Goal: Connect with others: Connect with others

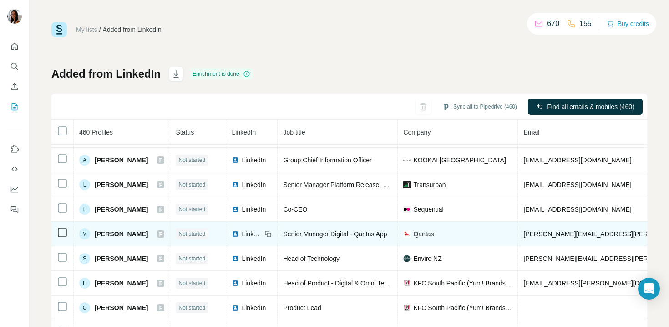
scroll to position [23, 0]
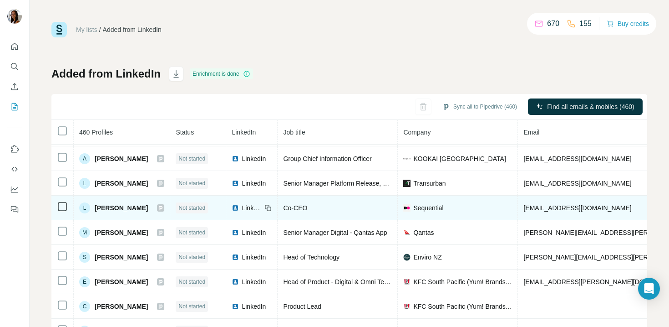
click at [239, 209] on img at bounding box center [235, 207] width 7 height 7
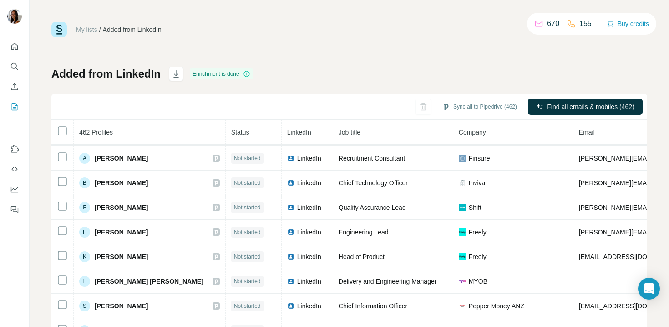
scroll to position [484, 0]
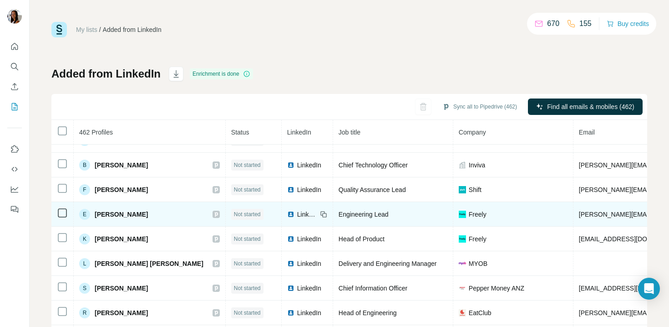
click at [287, 218] on div "LinkedIn" at bounding box center [302, 213] width 30 height 9
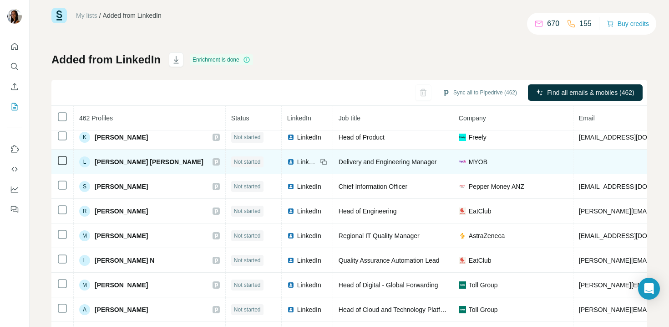
scroll to position [590, 0]
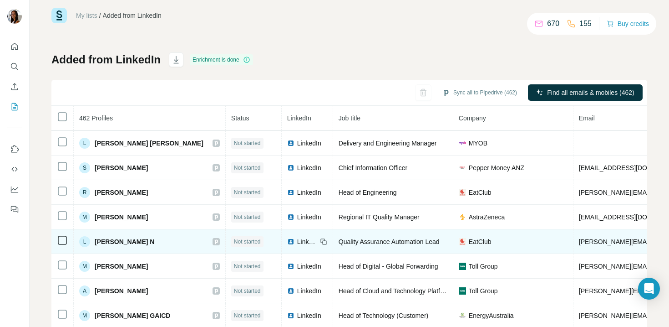
click at [297, 238] on span "LinkedIn" at bounding box center [307, 241] width 20 height 9
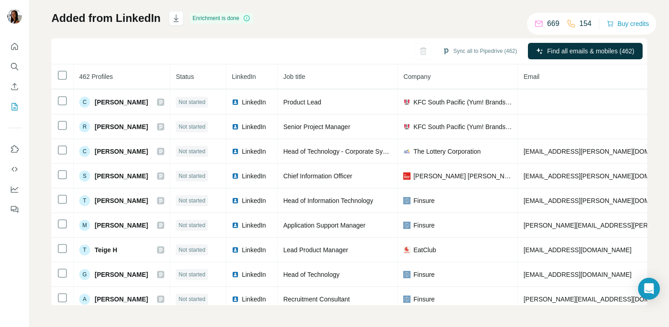
scroll to position [276, 0]
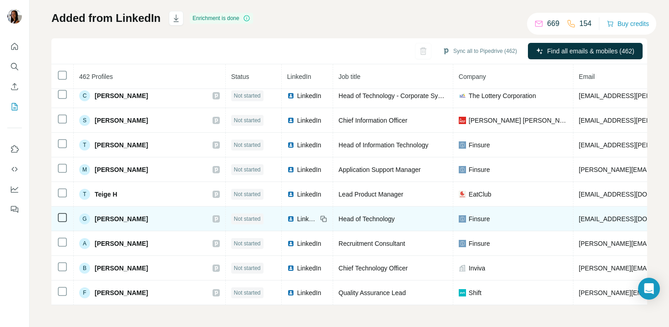
click at [297, 219] on span "LinkedIn" at bounding box center [307, 218] width 20 height 9
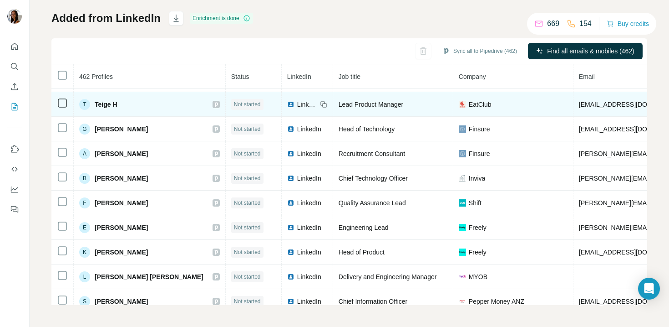
scroll to position [368, 0]
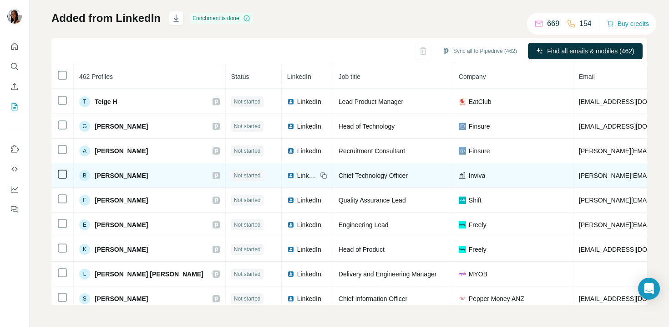
click at [297, 175] on span "LinkedIn" at bounding box center [307, 175] width 20 height 9
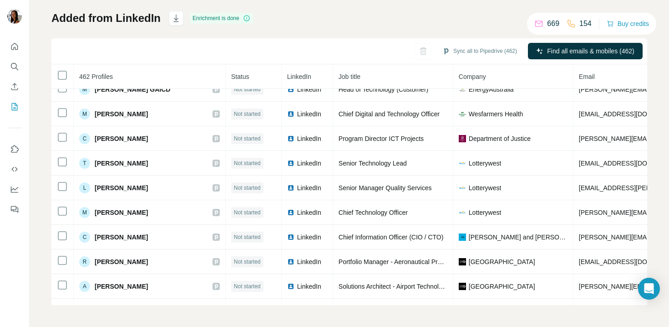
scroll to position [725, 0]
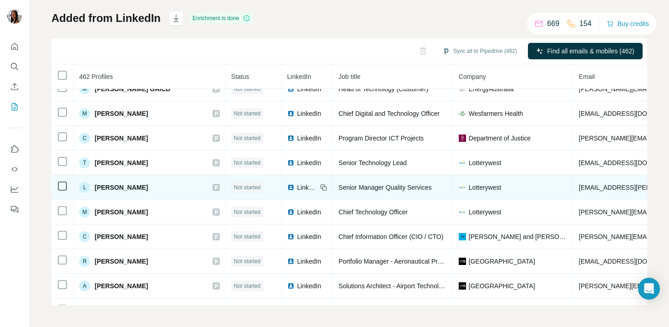
click at [287, 190] on div "LinkedIn" at bounding box center [302, 187] width 30 height 9
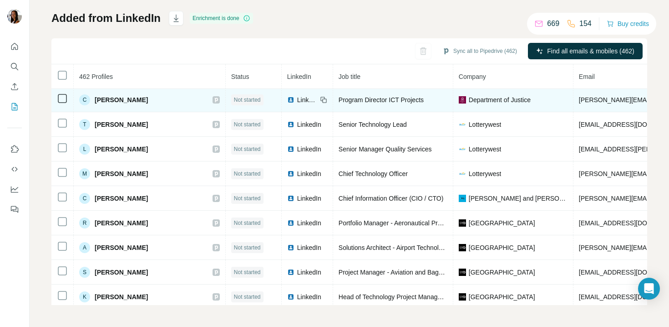
scroll to position [765, 0]
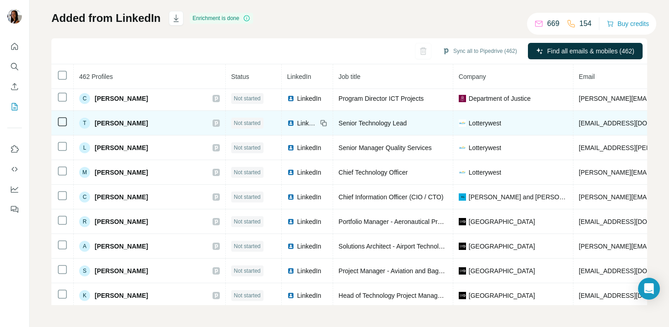
click at [297, 123] on span "LinkedIn" at bounding box center [307, 122] width 20 height 9
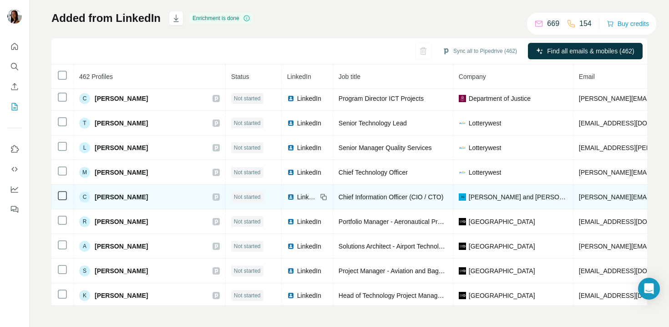
scroll to position [768, 0]
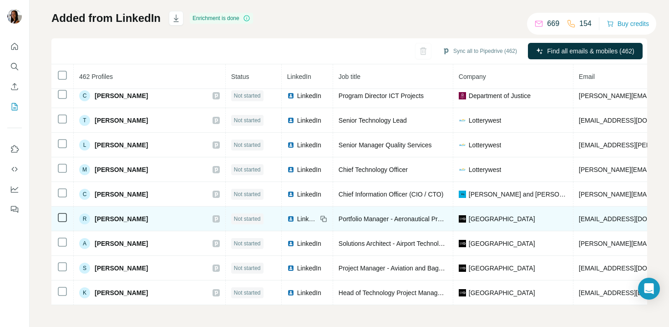
click at [287, 217] on img at bounding box center [290, 218] width 7 height 7
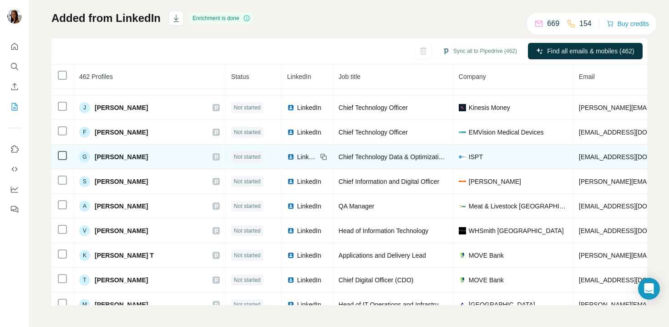
scroll to position [1134, 0]
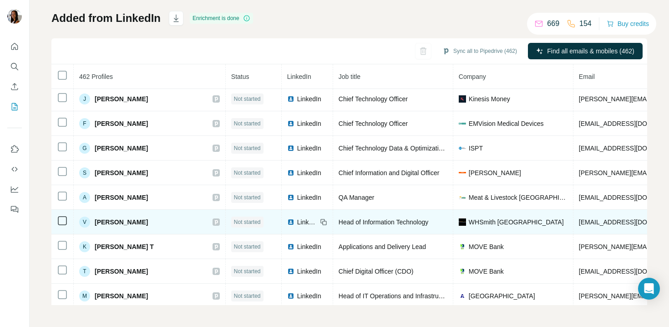
click at [290, 221] on img at bounding box center [290, 221] width 7 height 7
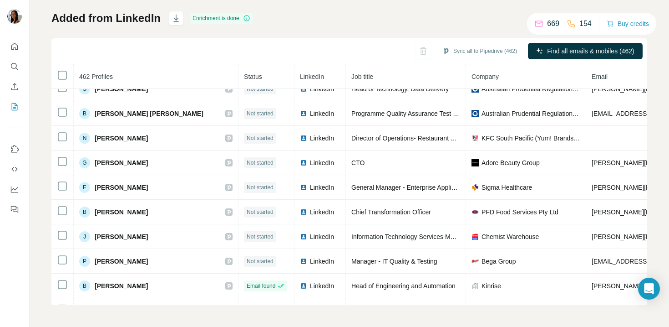
scroll to position [1998, 0]
